Goal: Task Accomplishment & Management: Manage account settings

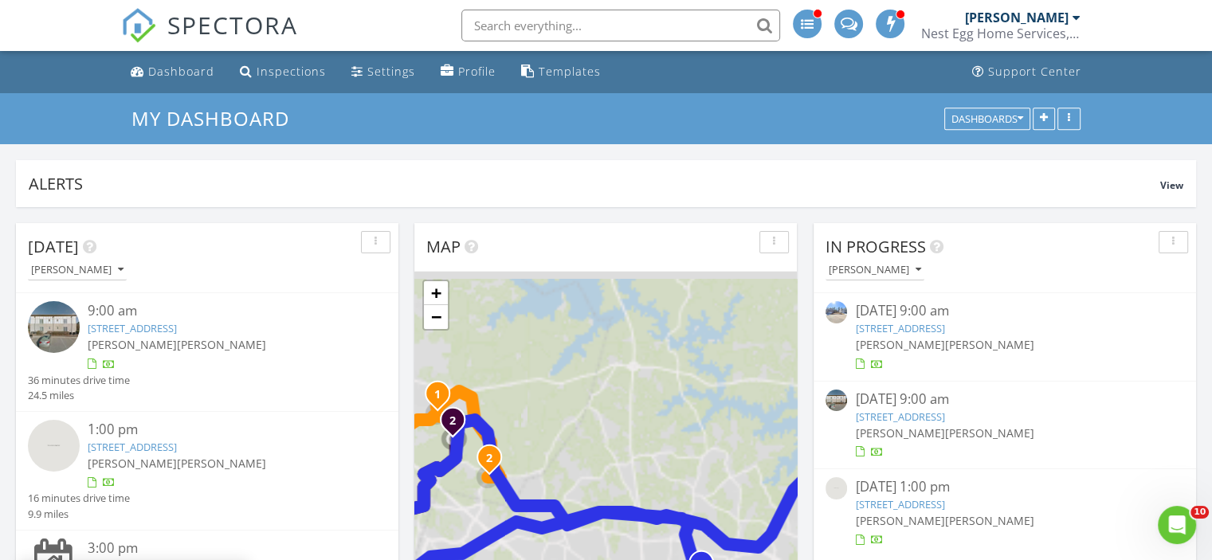
scroll to position [132, 0]
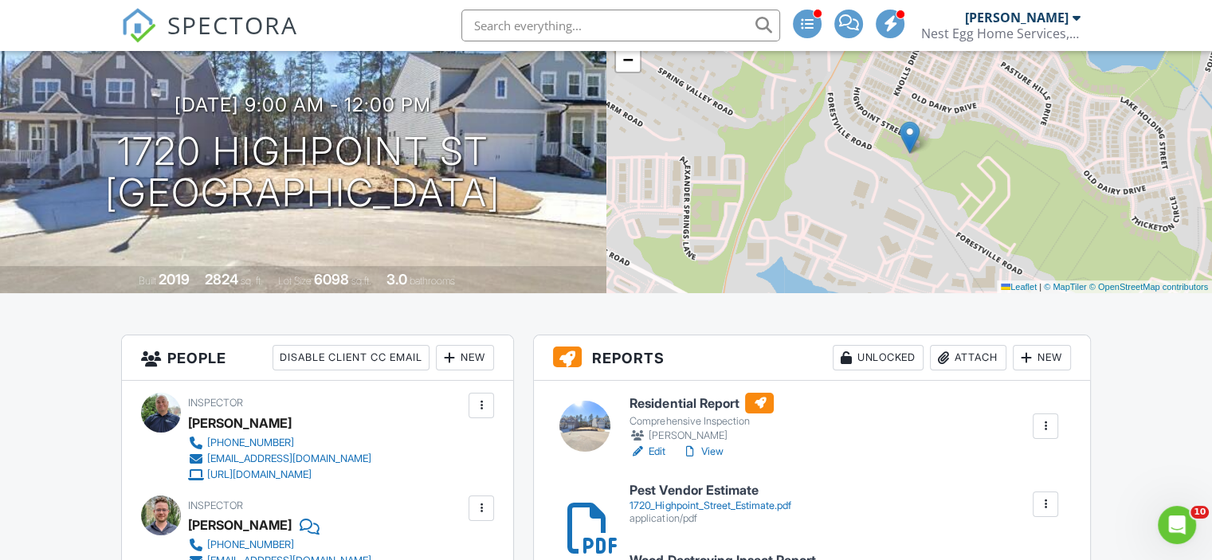
click at [714, 453] on link "View" at bounding box center [701, 452] width 41 height 16
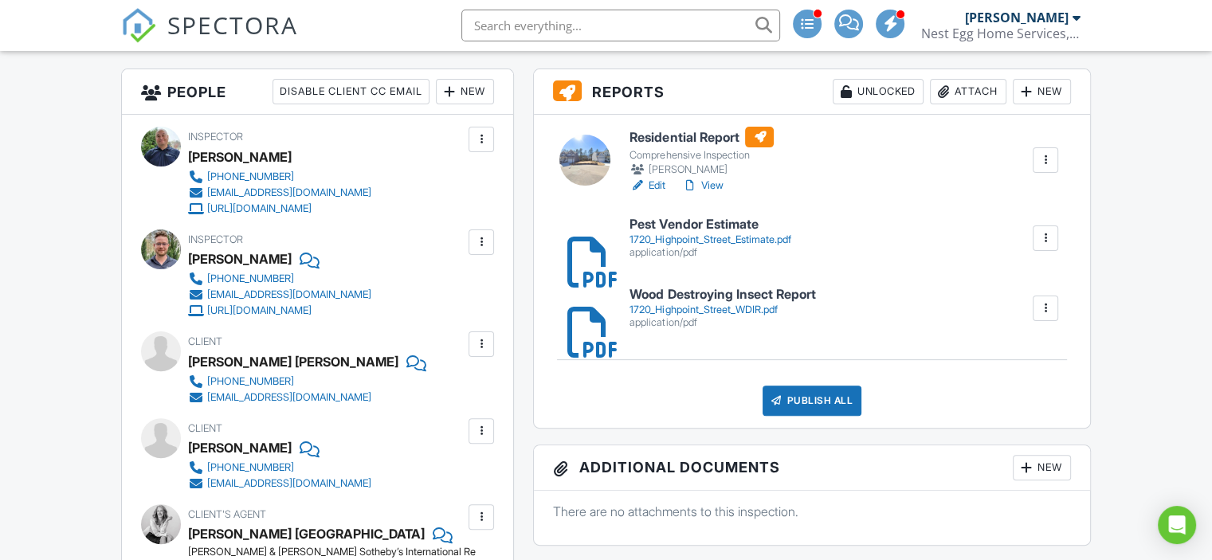
click at [710, 312] on div "1720_Highpoint_Street_WDIR.pdf" at bounding box center [723, 310] width 186 height 13
click at [478, 134] on div at bounding box center [481, 139] width 16 height 16
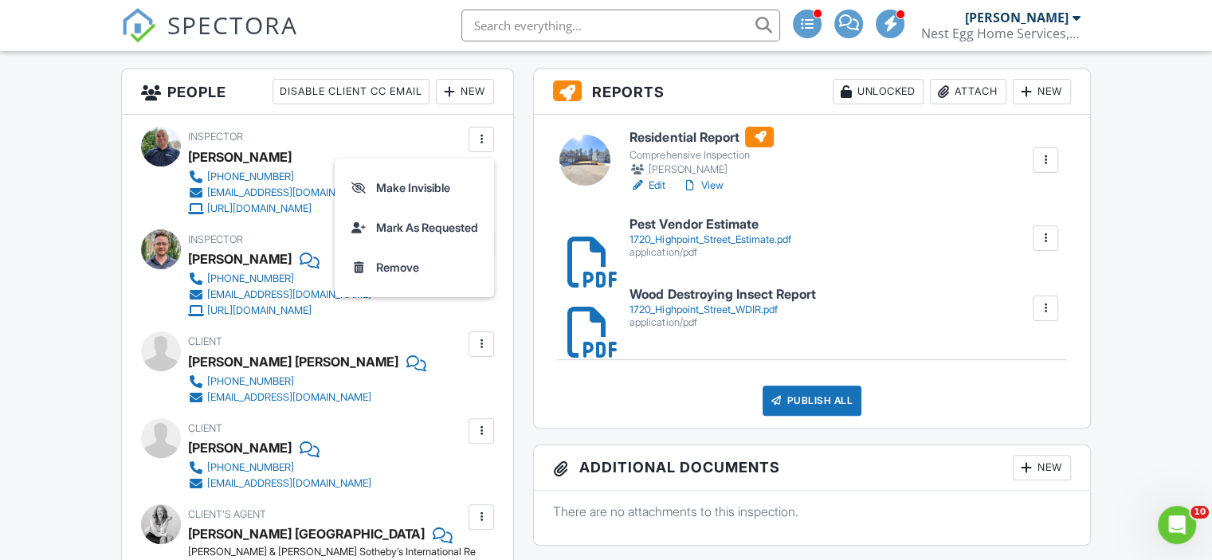
scroll to position [0, 0]
click at [657, 181] on link "Edit" at bounding box center [648, 186] width 36 height 16
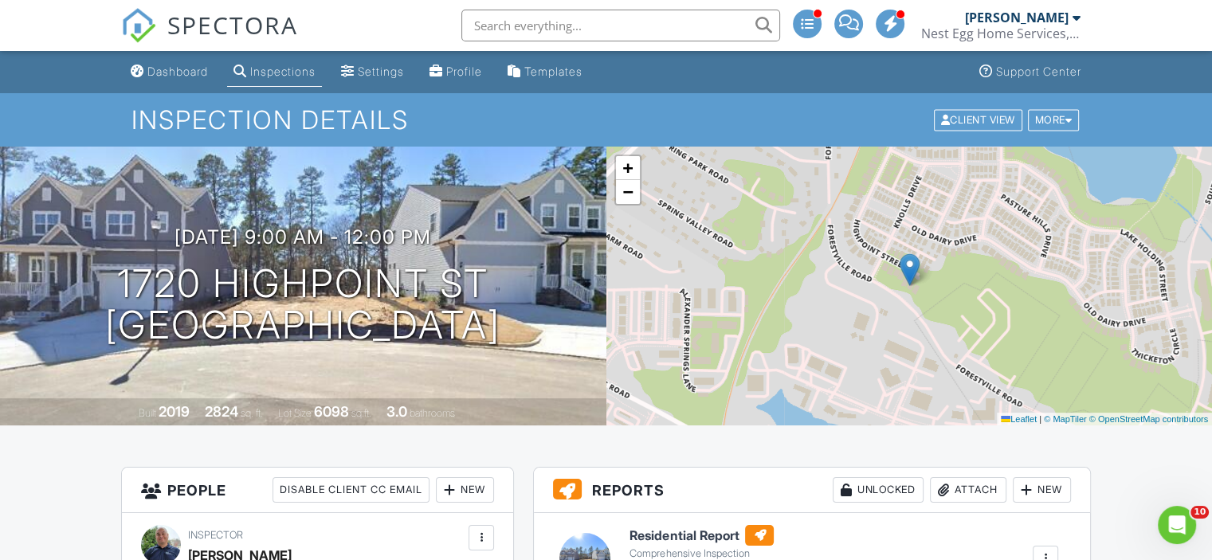
scroll to position [265, 0]
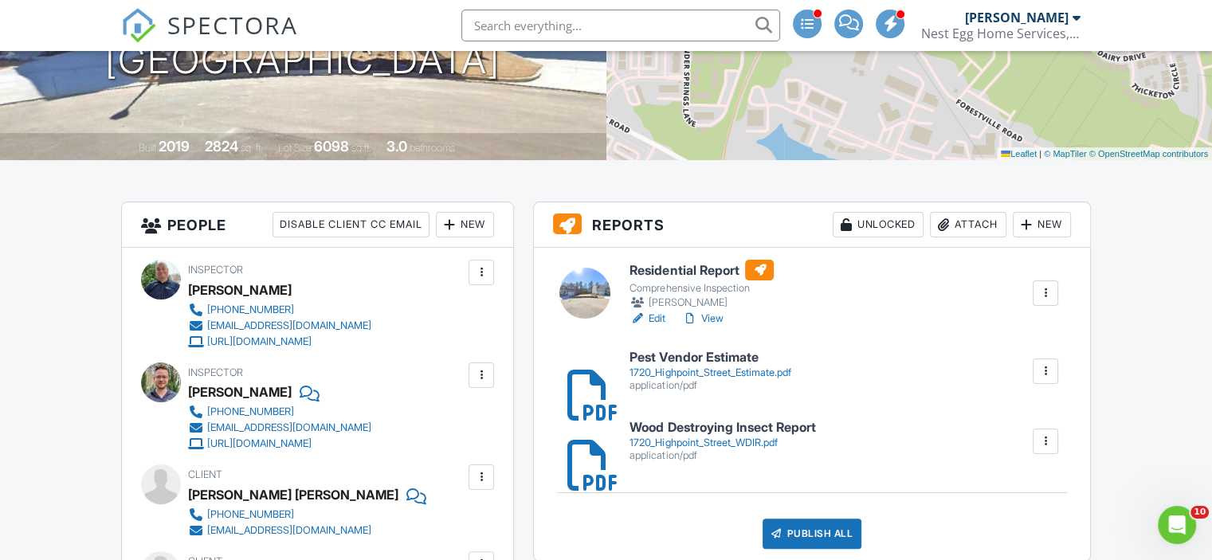
click at [714, 320] on link "View" at bounding box center [701, 319] width 41 height 16
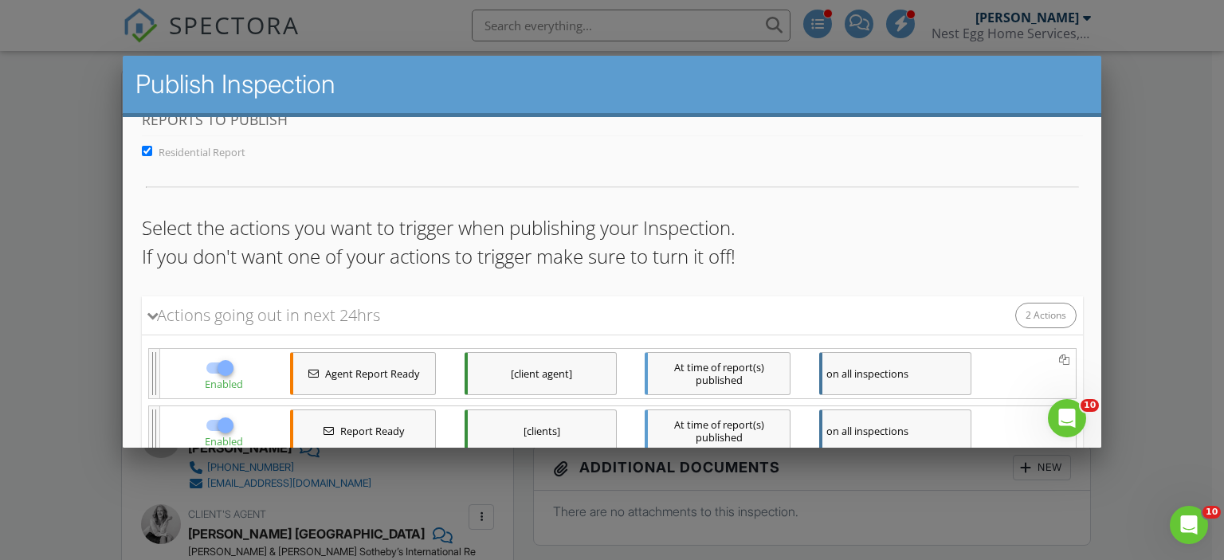
scroll to position [135, 0]
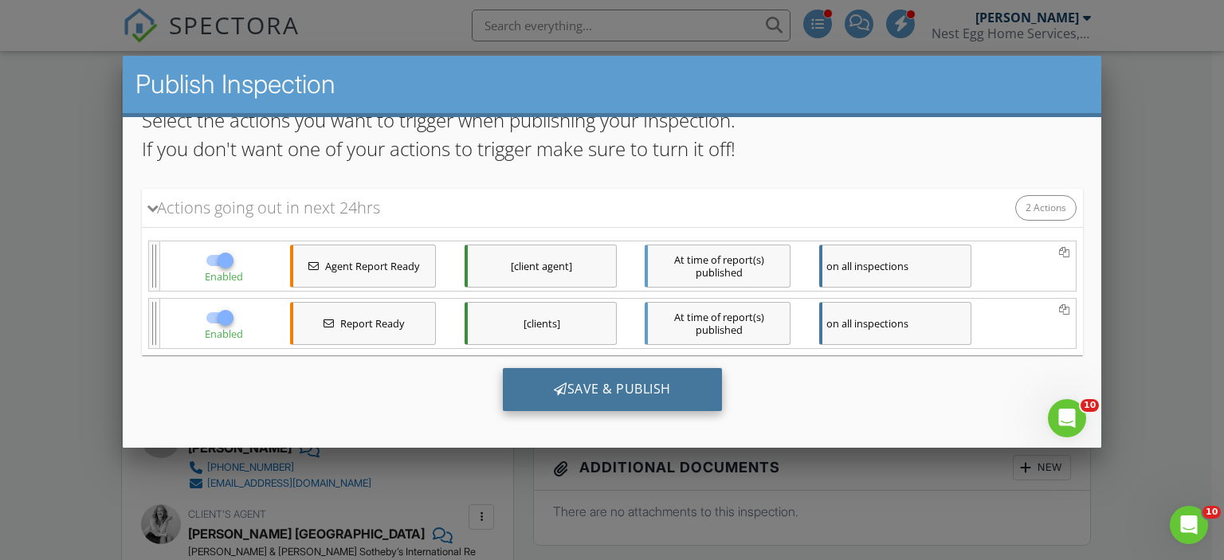
click at [567, 379] on div "Save & Publish" at bounding box center [611, 389] width 219 height 43
